Goal: Check status: Check status

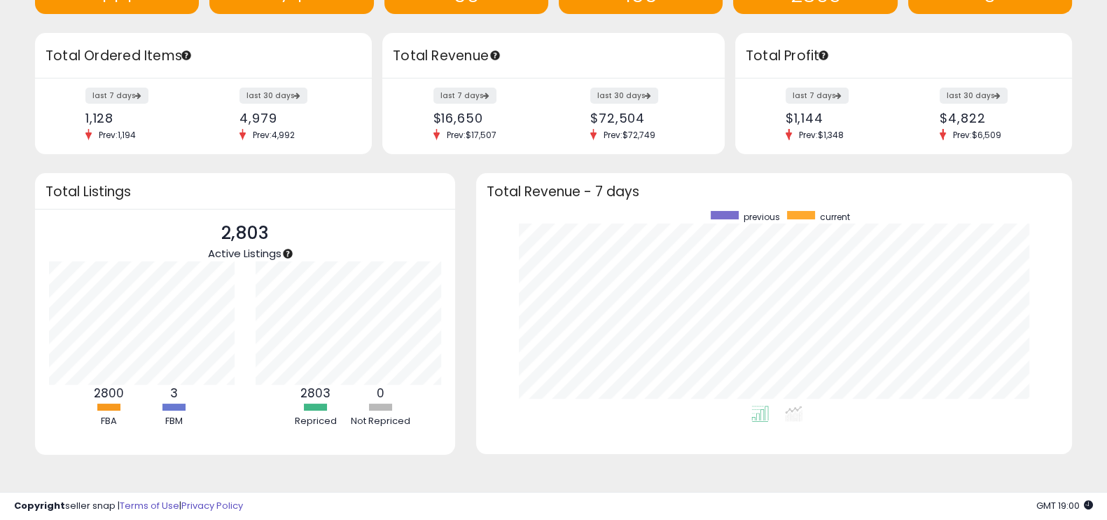
scroll to position [119, 0]
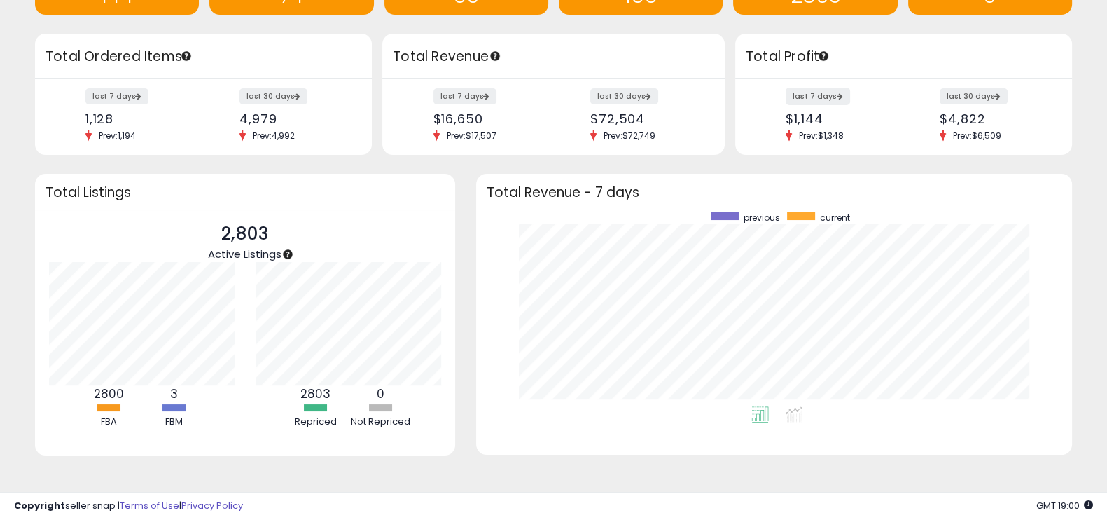
click at [831, 99] on label "last 7 days" at bounding box center [818, 97] width 64 height 18
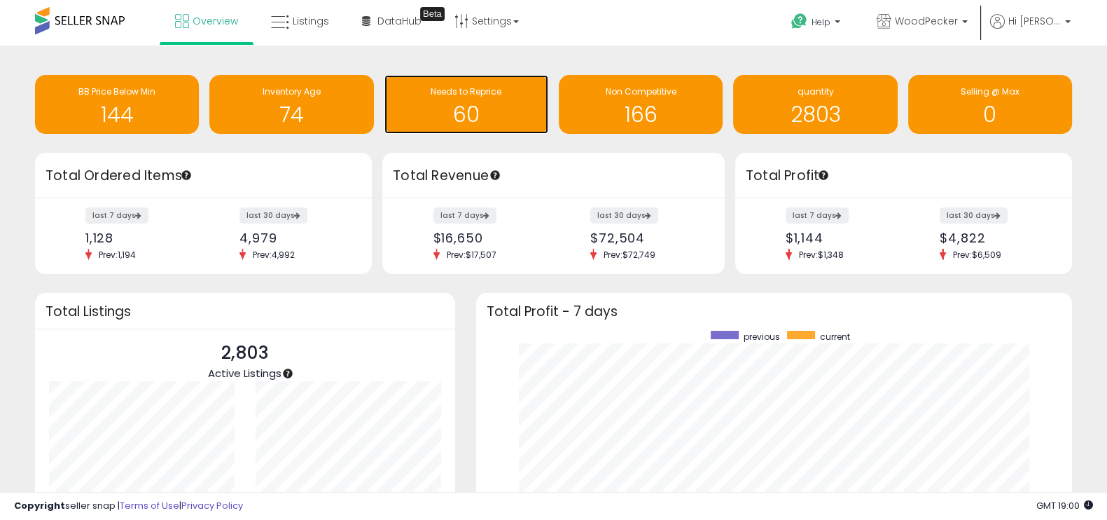
click at [487, 116] on h1 "60" at bounding box center [466, 114] width 150 height 23
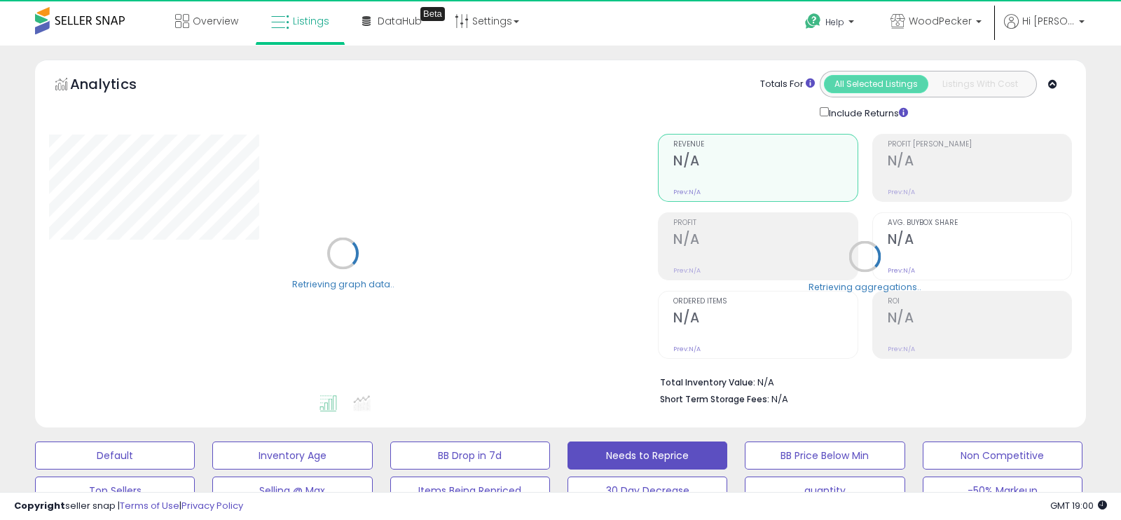
select select "**"
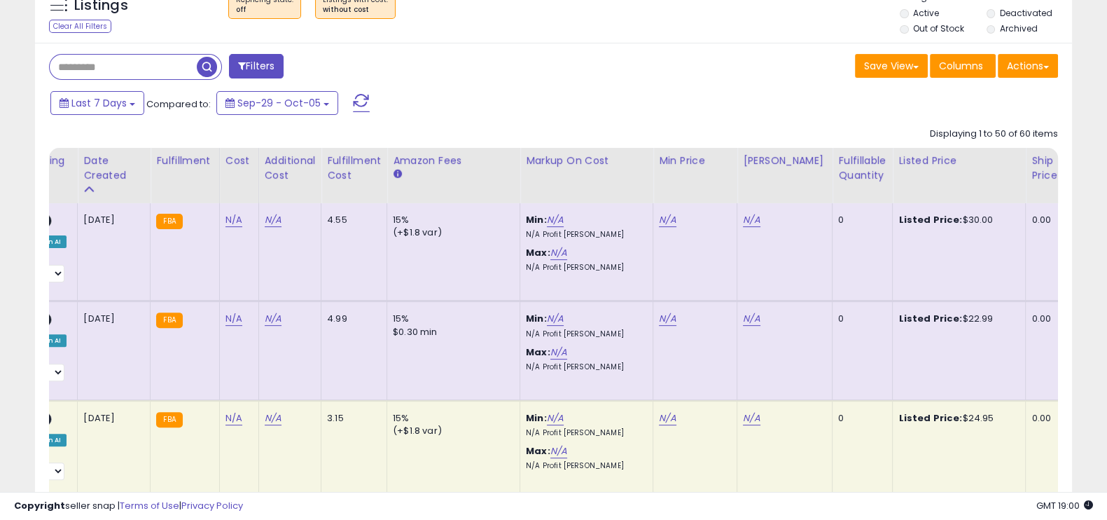
scroll to position [0, 299]
click at [864, 154] on div "Fulfillable Quantity" at bounding box center [862, 167] width 48 height 29
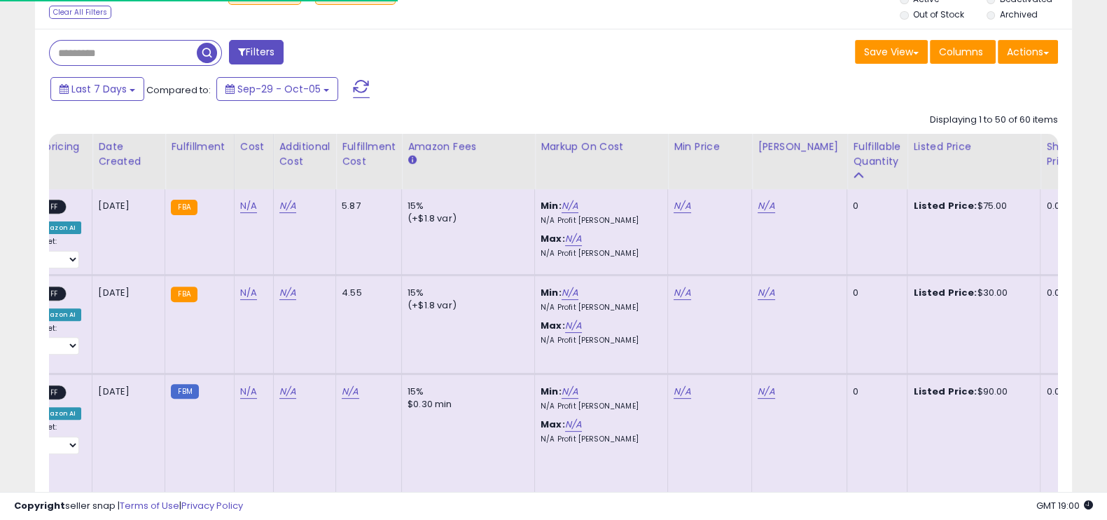
scroll to position [547, 0]
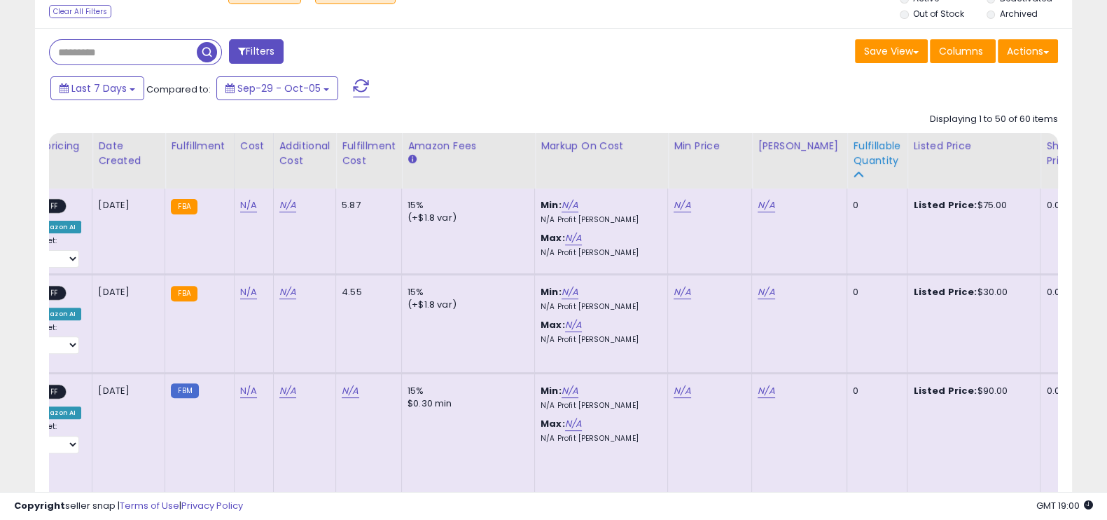
click at [857, 161] on div "Fulfillable Quantity" at bounding box center [877, 153] width 48 height 29
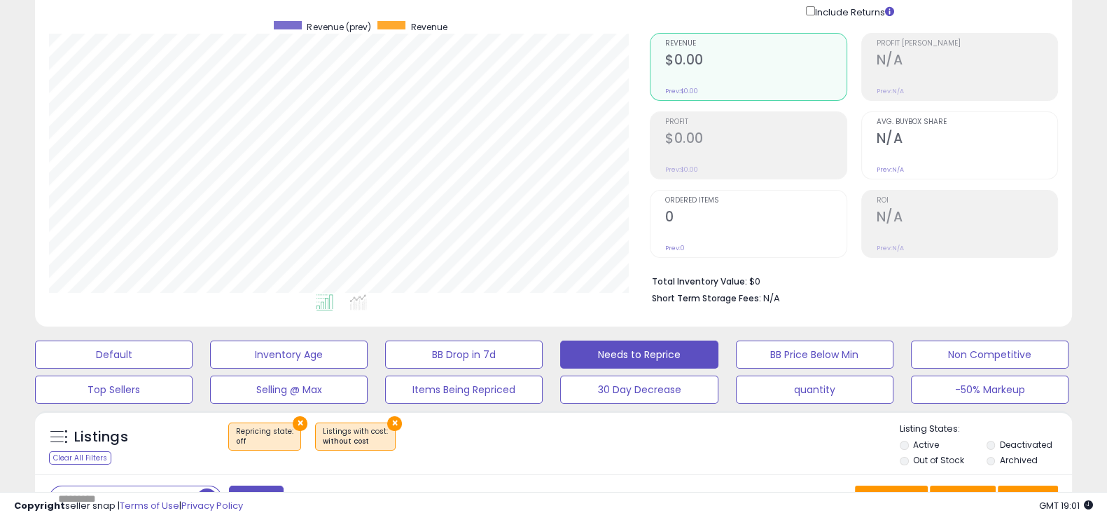
scroll to position [0, 0]
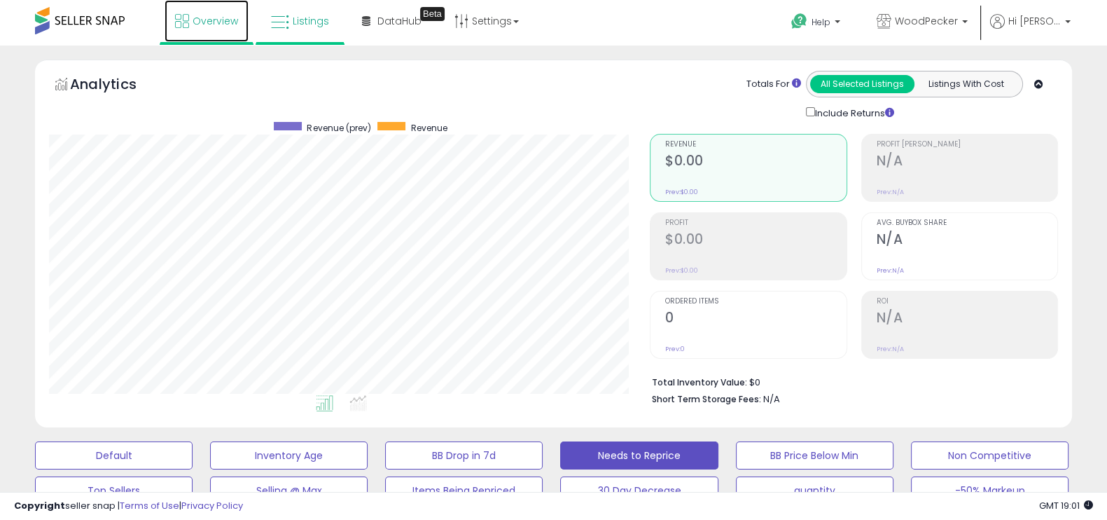
click at [193, 27] on span "Overview" at bounding box center [216, 21] width 46 height 14
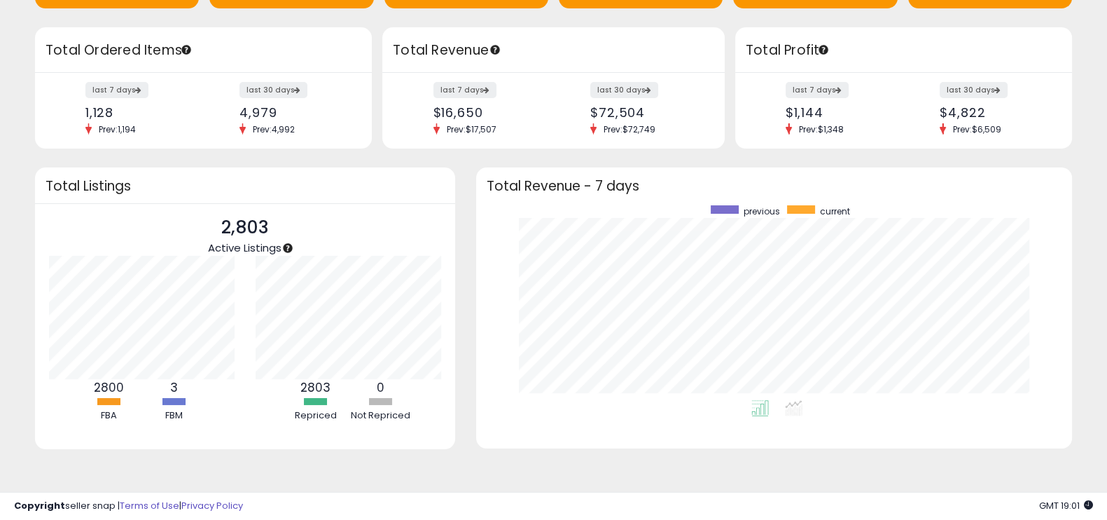
scroll to position [195, 0]
